Goal: Information Seeking & Learning: Learn about a topic

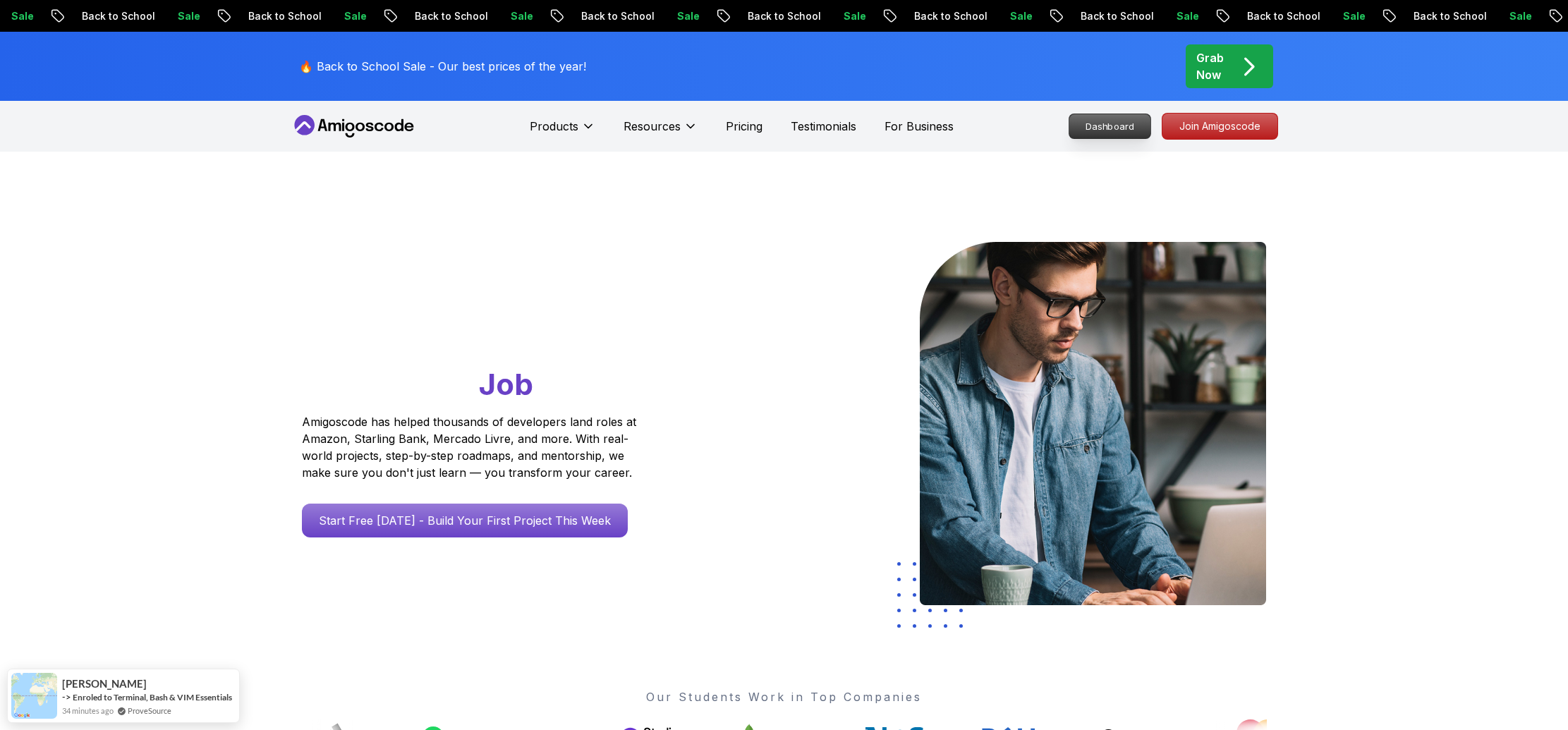
click at [1113, 127] on p "Dashboard" at bounding box center [1110, 127] width 81 height 24
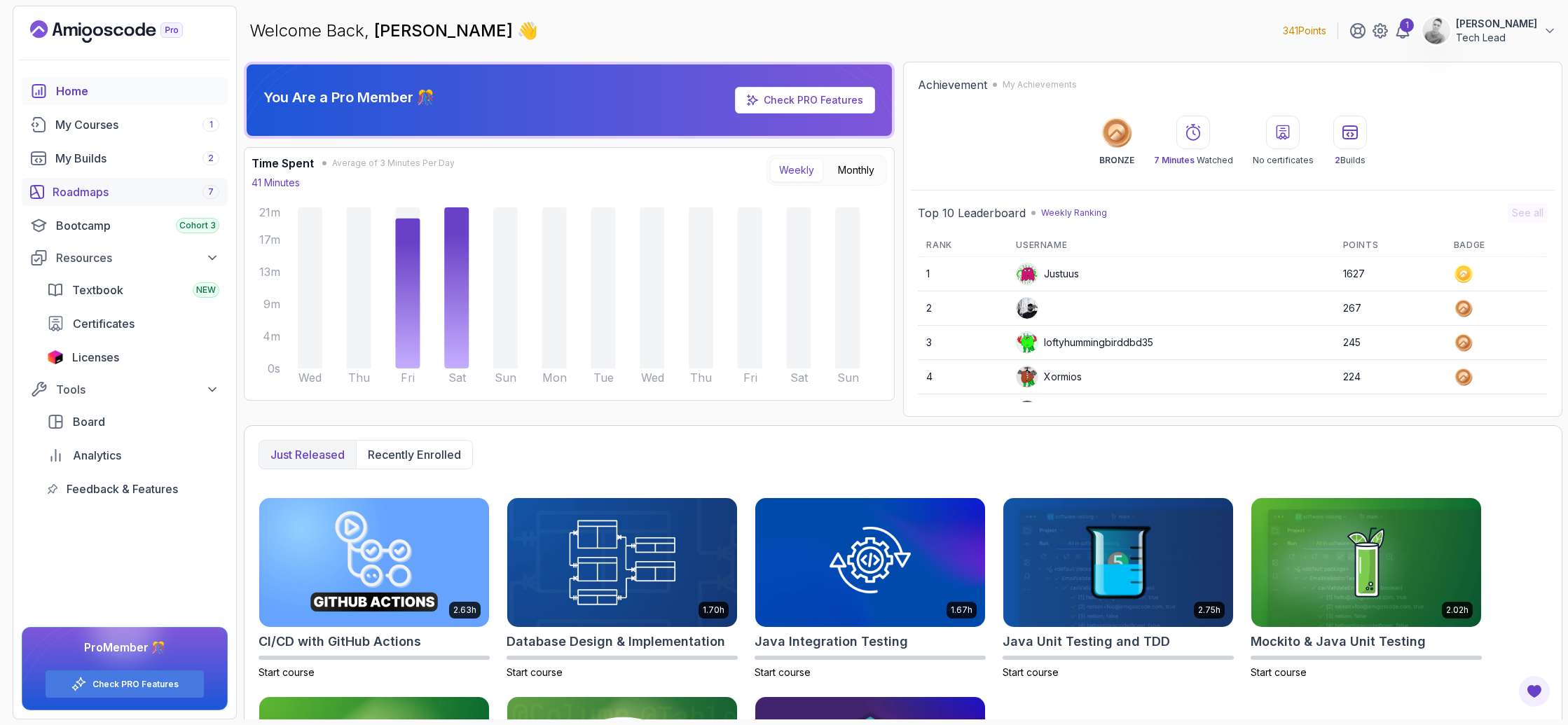
click at [64, 195] on div "Roadmaps 7" at bounding box center [136, 192] width 167 height 17
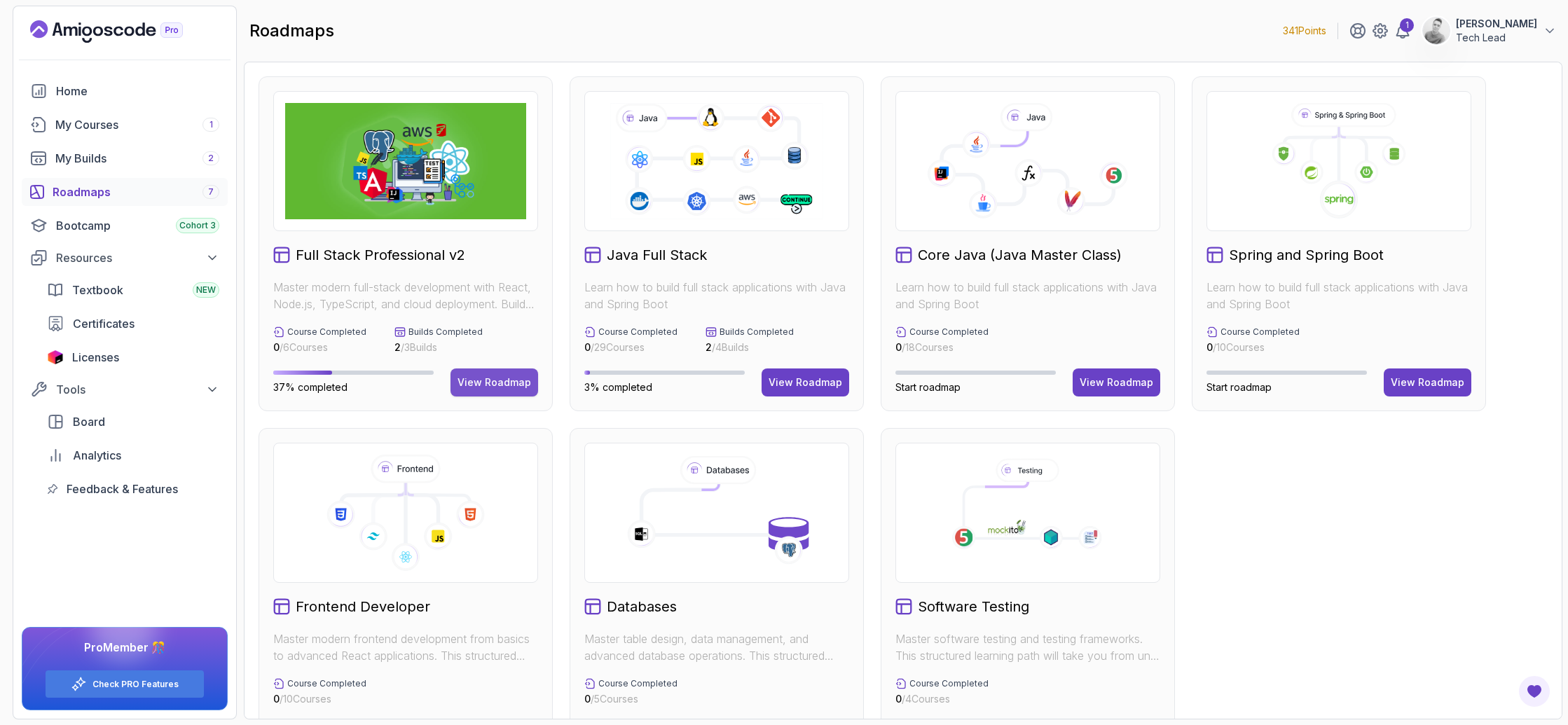
click at [500, 387] on div "View Roadmap" at bounding box center [494, 383] width 73 height 14
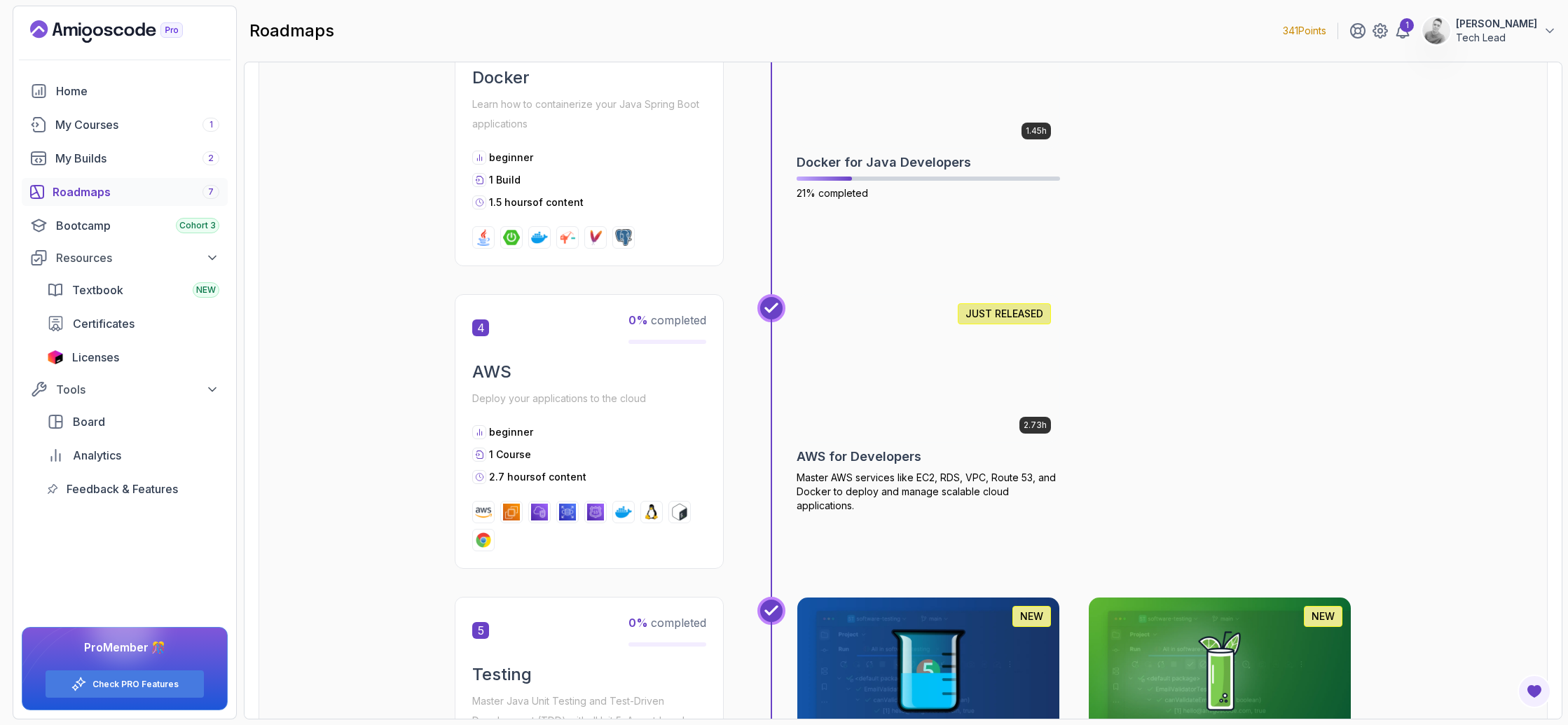
scroll to position [1360, 0]
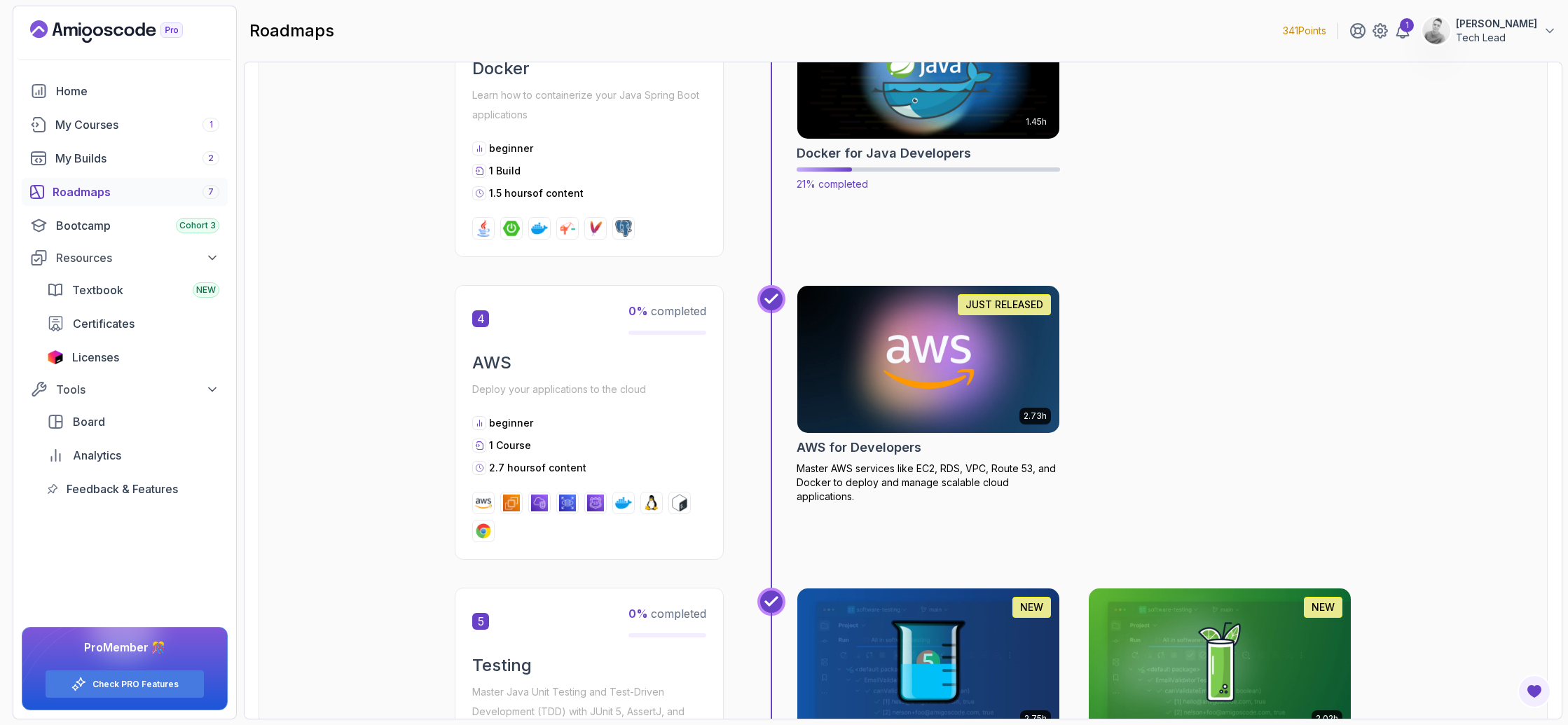
click at [862, 143] on h2 "Docker for Java Developers" at bounding box center [884, 153] width 174 height 20
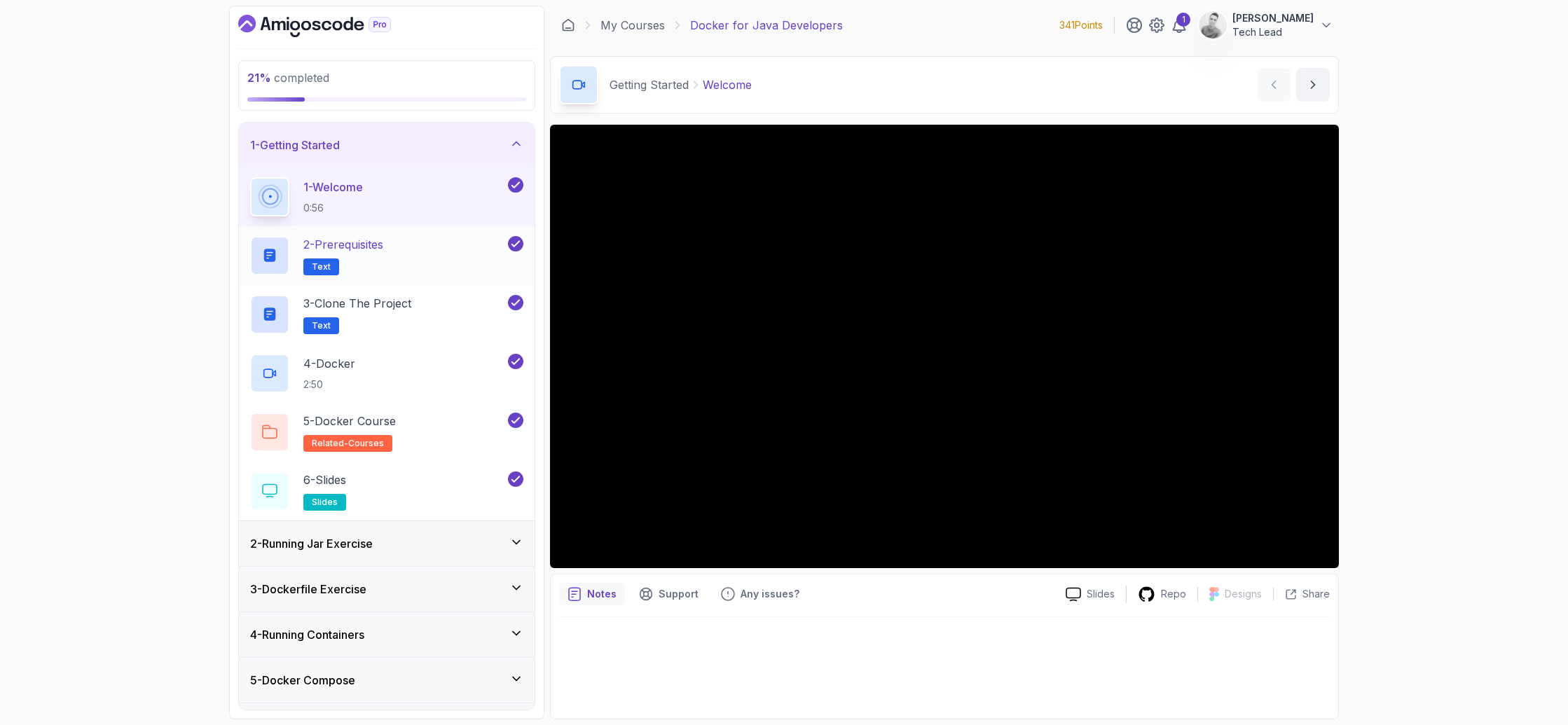
click at [383, 265] on h2 "2 - Prerequisites Text" at bounding box center [343, 256] width 80 height 40
click at [383, 267] on h2 "2 - Prerequisites Text" at bounding box center [343, 256] width 80 height 40
click at [415, 355] on div "4 - Docker 2:50" at bounding box center [377, 374] width 255 height 40
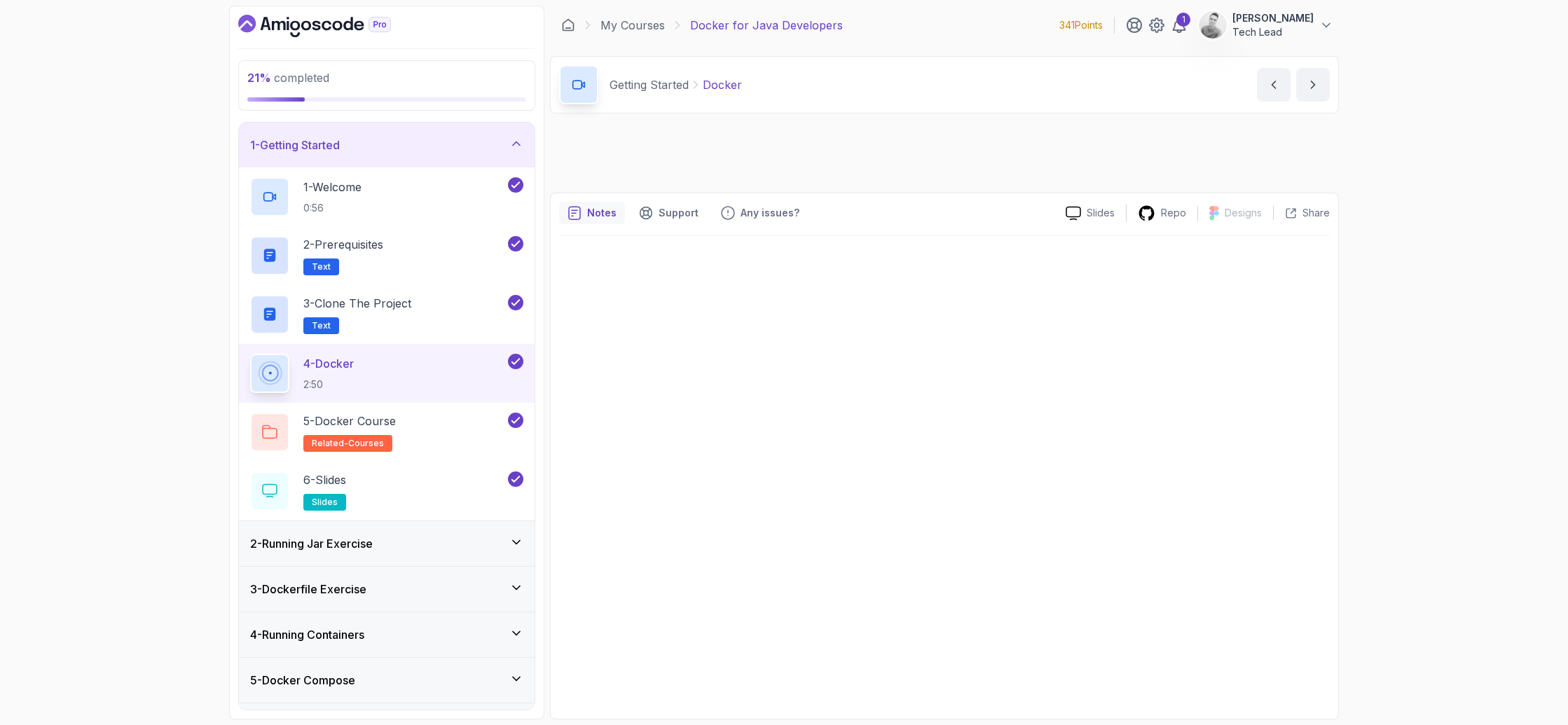
click at [415, 355] on div "4 - Docker 2:50" at bounding box center [377, 374] width 255 height 40
